Goal: Task Accomplishment & Management: Manage account settings

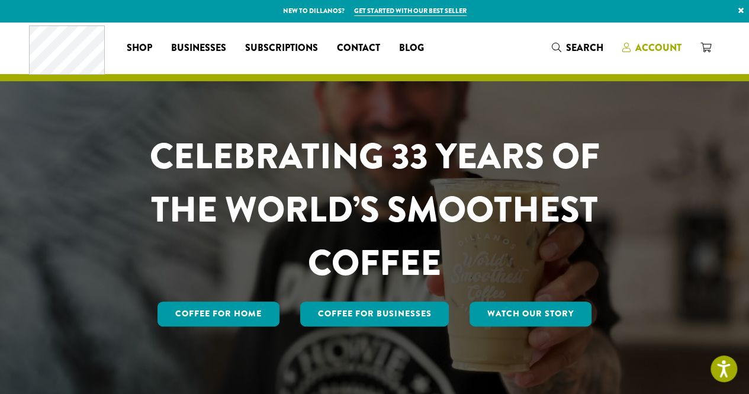
click at [674, 44] on span "Account" at bounding box center [658, 48] width 46 height 14
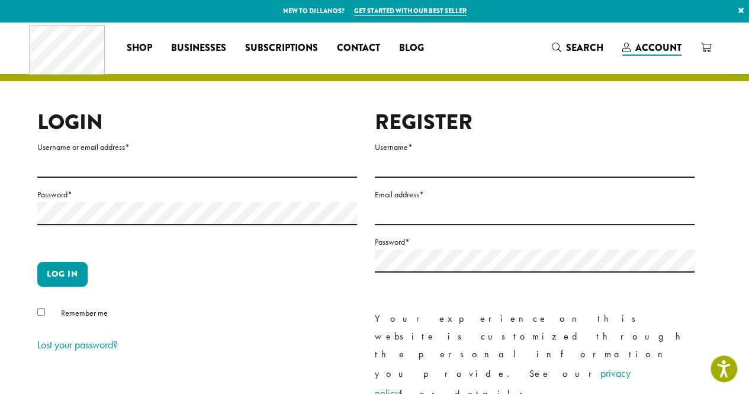
click at [246, 178] on form "Username or email address * Password * Log in Remember me Lost your password?" at bounding box center [197, 247] width 320 height 215
drag, startPoint x: 246, startPoint y: 178, endPoint x: 261, endPoint y: 157, distance: 25.9
click at [261, 157] on form "Username or email address * Password * Log in Remember me Lost your password?" at bounding box center [197, 247] width 320 height 215
click at [261, 157] on input "Username or email address *" at bounding box center [197, 166] width 320 height 23
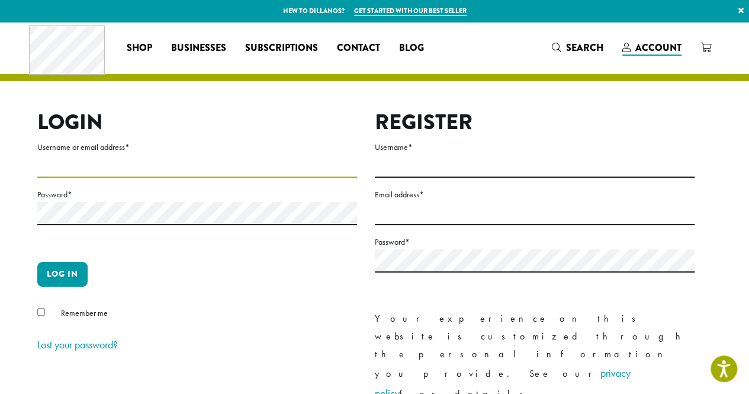
click at [261, 157] on input "Username or email address *" at bounding box center [197, 166] width 320 height 23
type input "**********"
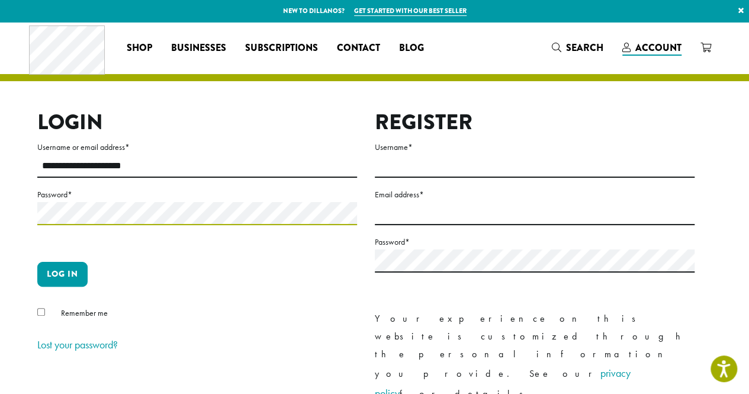
click at [37, 262] on button "Log in" at bounding box center [62, 274] width 50 height 25
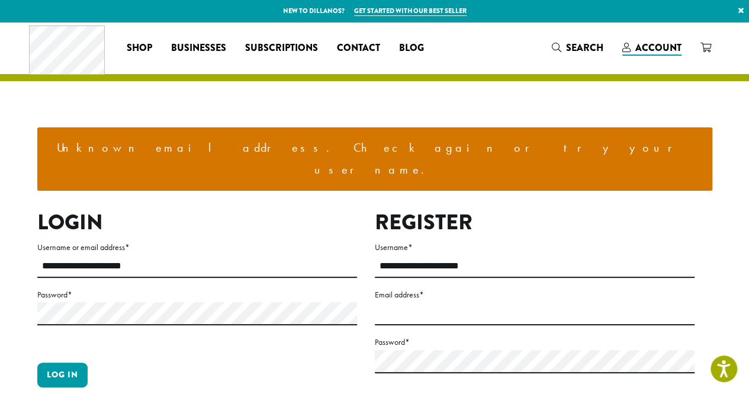
click at [172, 287] on label "Password *" at bounding box center [197, 294] width 320 height 15
click at [76, 362] on button "Log in" at bounding box center [62, 374] width 50 height 25
click at [143, 255] on input "**********" at bounding box center [197, 266] width 320 height 23
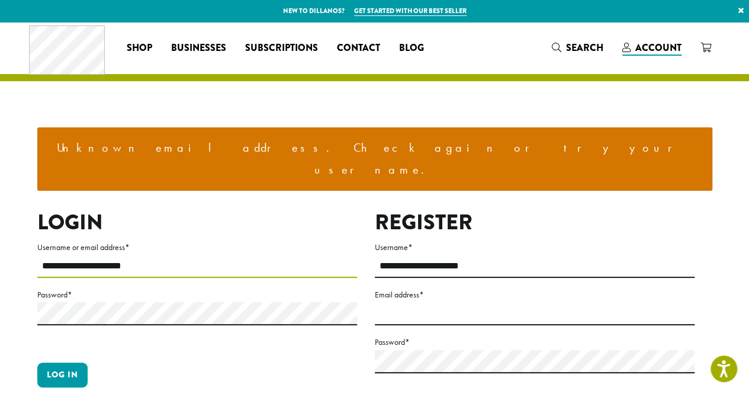
click at [143, 255] on input "**********" at bounding box center [197, 266] width 320 height 23
type input "**********"
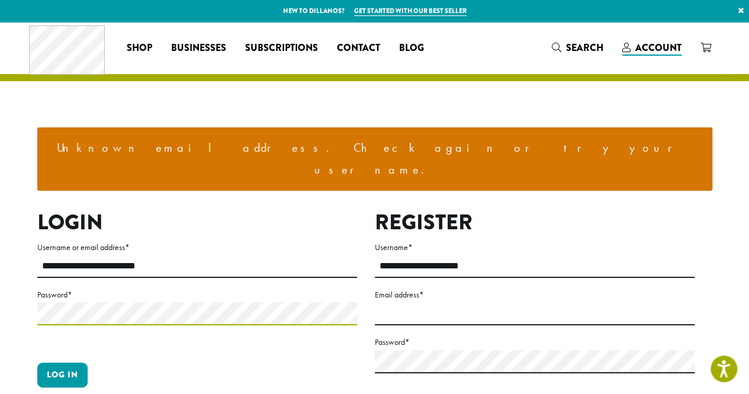
click at [37, 362] on button "Log in" at bounding box center [62, 374] width 50 height 25
click at [626, 52] on icon at bounding box center [626, 47] width 8 height 9
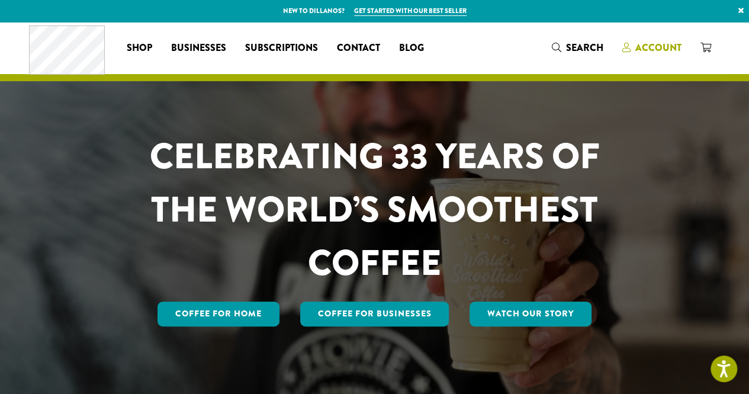
click at [651, 44] on span "Account" at bounding box center [658, 48] width 46 height 14
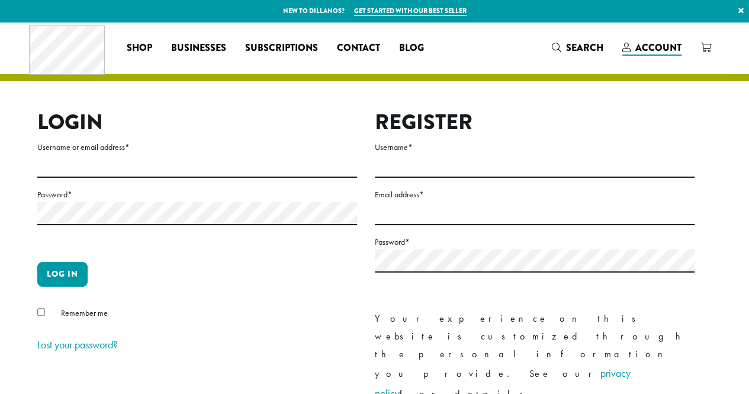
click at [184, 44] on span "Businesses" at bounding box center [198, 48] width 55 height 15
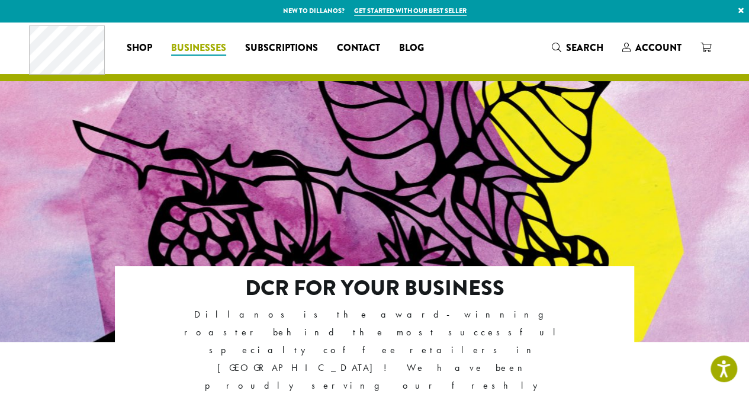
click at [197, 54] on span "Businesses" at bounding box center [198, 48] width 55 height 15
click at [645, 58] on div "Coffee All Coffees Best Sellers Blends Single Origins Dillanos Limited Organic …" at bounding box center [374, 47] width 691 height 49
click at [649, 53] on span "Account" at bounding box center [658, 48] width 46 height 14
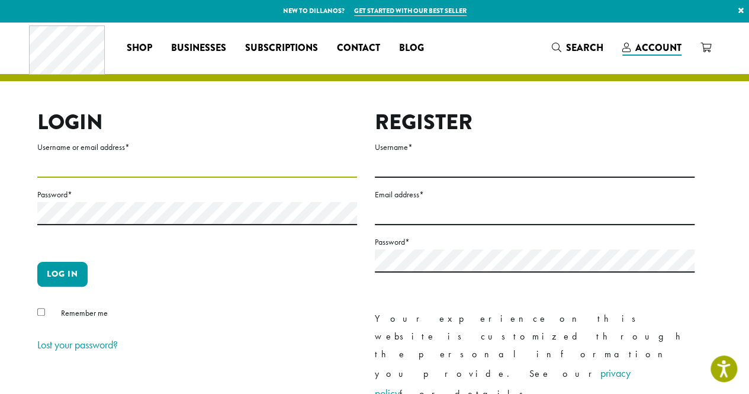
click at [188, 164] on input "Username or email address *" at bounding box center [197, 166] width 320 height 23
type input "**********"
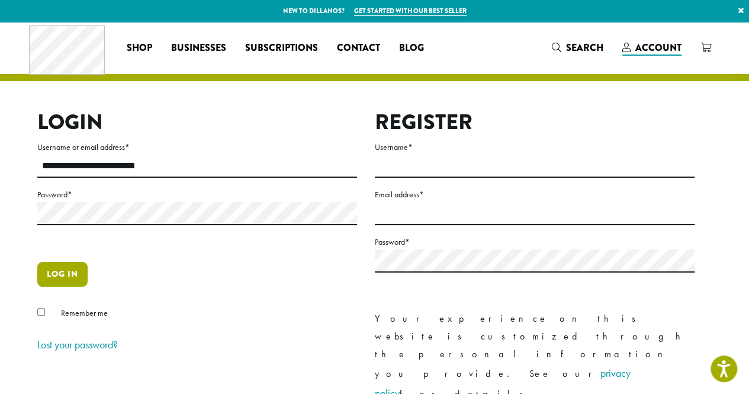
click at [65, 262] on button "Log in" at bounding box center [62, 274] width 50 height 25
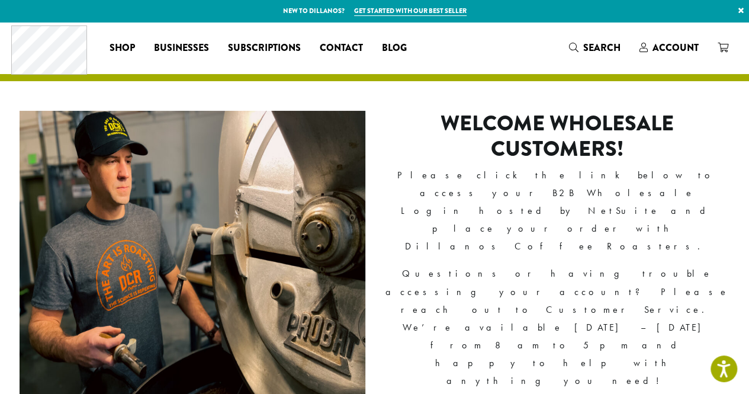
click at [379, 10] on link "Get started with our best seller" at bounding box center [410, 11] width 112 height 10
click at [660, 40] on link "Account" at bounding box center [669, 48] width 78 height 20
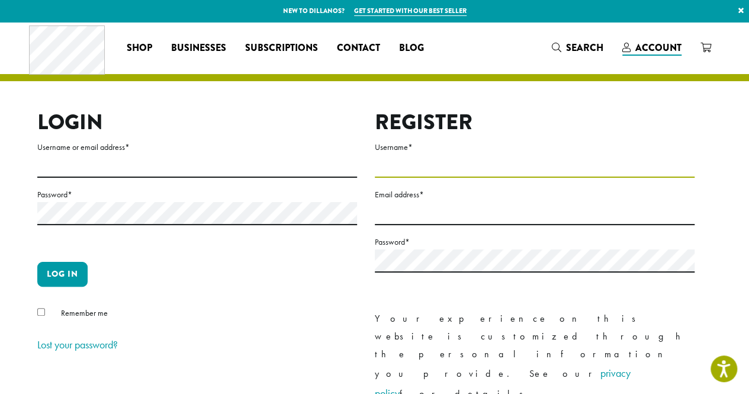
click at [432, 156] on input "Username *" at bounding box center [535, 166] width 320 height 23
